Goal: Check status: Check status

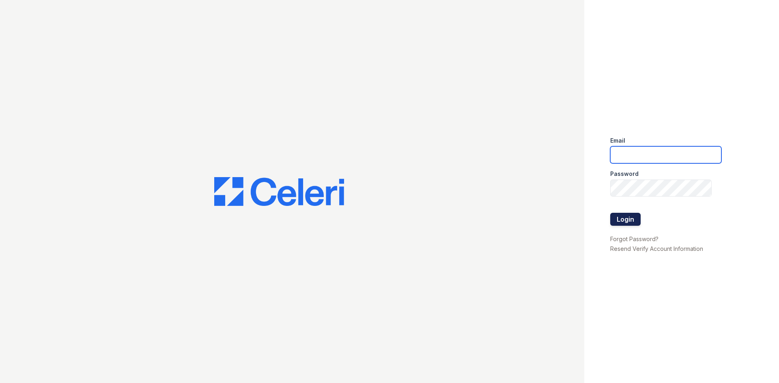
type input "[EMAIL_ADDRESS][DOMAIN_NAME]"
click at [625, 219] on button "Login" at bounding box center [625, 219] width 30 height 13
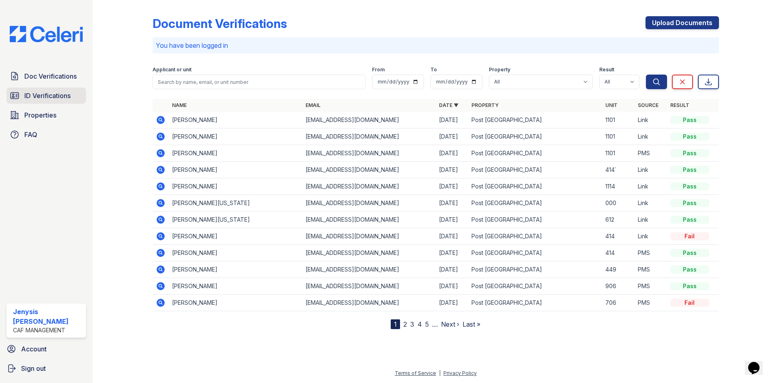
click at [31, 91] on span "ID Verifications" at bounding box center [47, 96] width 46 height 10
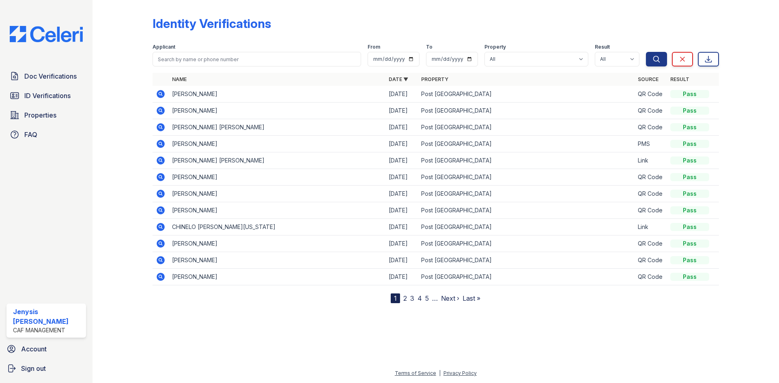
click at [161, 178] on icon at bounding box center [160, 177] width 2 height 2
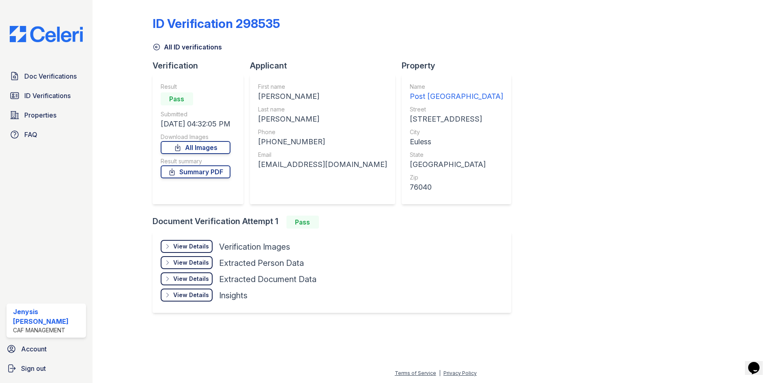
click at [196, 244] on div "View Details" at bounding box center [191, 247] width 36 height 8
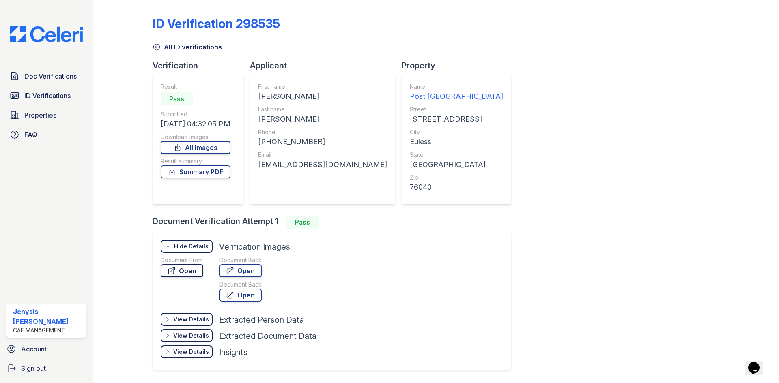
click at [187, 271] on link "Open" at bounding box center [182, 271] width 43 height 13
